Goal: Find specific page/section: Find specific page/section

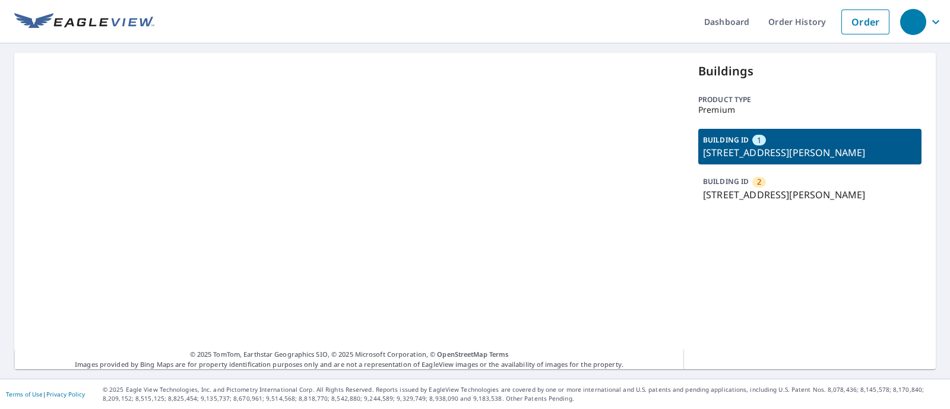
click at [763, 194] on p "[STREET_ADDRESS][PERSON_NAME]" at bounding box center [810, 195] width 214 height 14
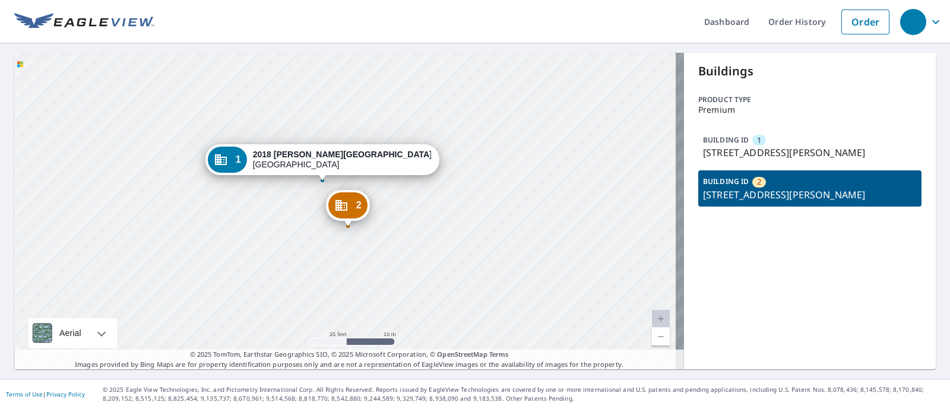
drag, startPoint x: 285, startPoint y: 165, endPoint x: 300, endPoint y: 222, distance: 58.5
click at [300, 222] on div "2 [STREET_ADDRESS][PERSON_NAME] 1 [STREET_ADDRESS][PERSON_NAME]" at bounding box center [349, 211] width 670 height 317
click at [796, 149] on p "[STREET_ADDRESS][PERSON_NAME]" at bounding box center [810, 153] width 214 height 14
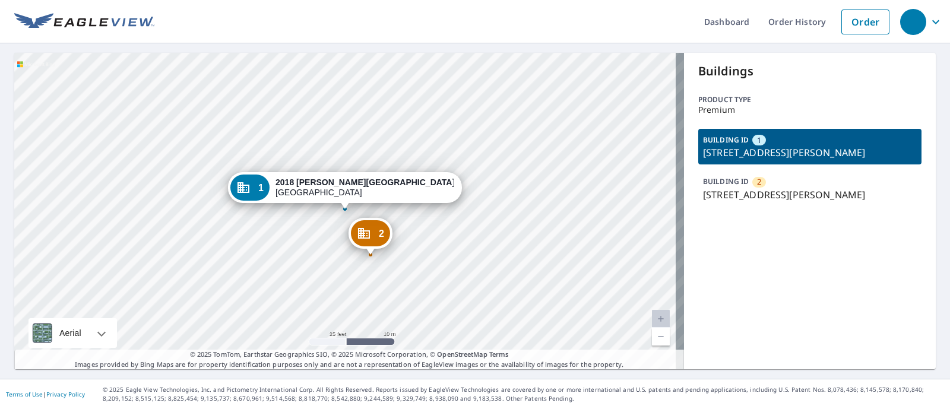
click at [796, 184] on div "BUILDING ID [GEOGRAPHIC_DATA][STREET_ADDRESS][PERSON_NAME]" at bounding box center [810, 188] width 223 height 36
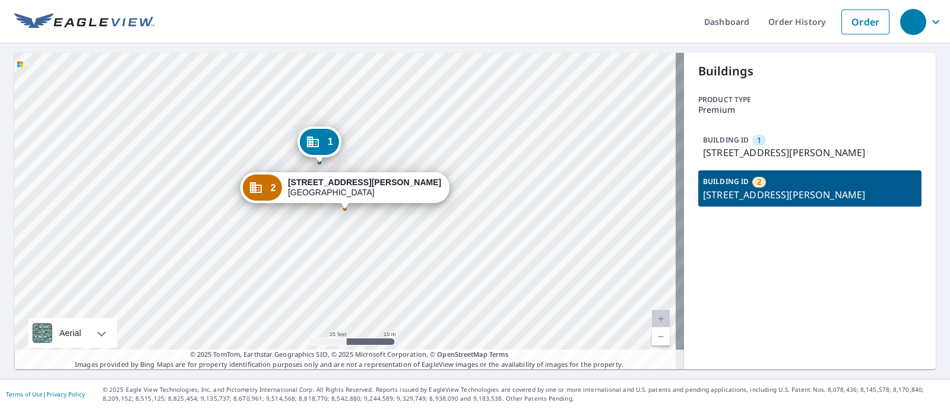
click at [810, 153] on p "[STREET_ADDRESS][PERSON_NAME]" at bounding box center [810, 153] width 214 height 14
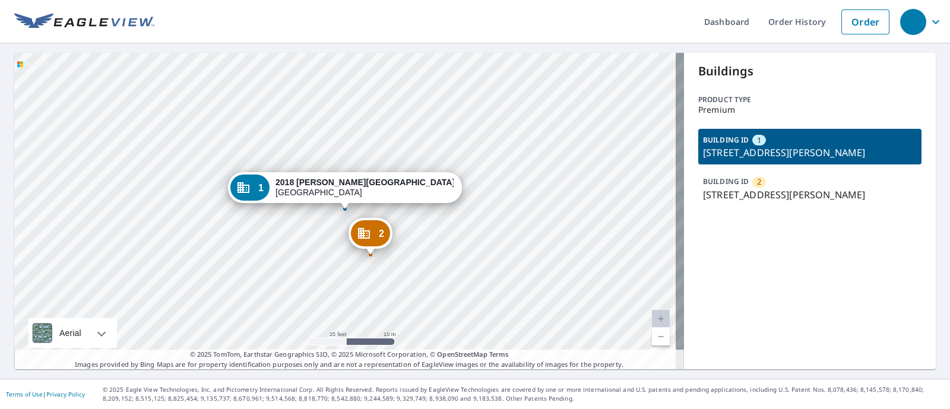
click at [888, 163] on div "BUILDING ID 1 [STREET_ADDRESS][PERSON_NAME]" at bounding box center [810, 147] width 223 height 36
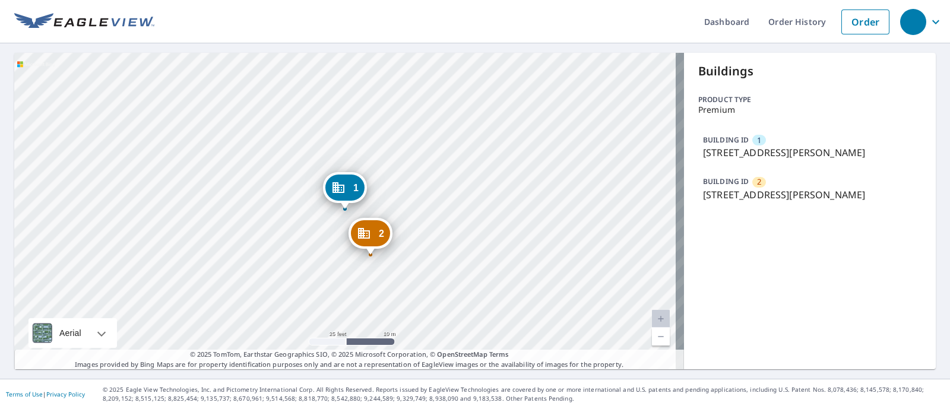
drag, startPoint x: 891, startPoint y: 154, endPoint x: 691, endPoint y: 150, distance: 199.6
click at [699, 150] on div "BUILDING ID 1 [STREET_ADDRESS][PERSON_NAME]" at bounding box center [810, 147] width 223 height 36
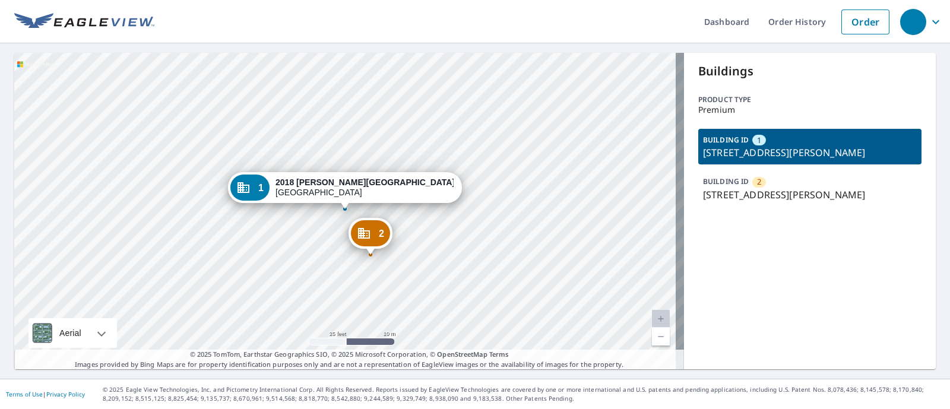
copy p "[STREET_ADDRESS][PERSON_NAME]"
